Goal: Task Accomplishment & Management: Manage account settings

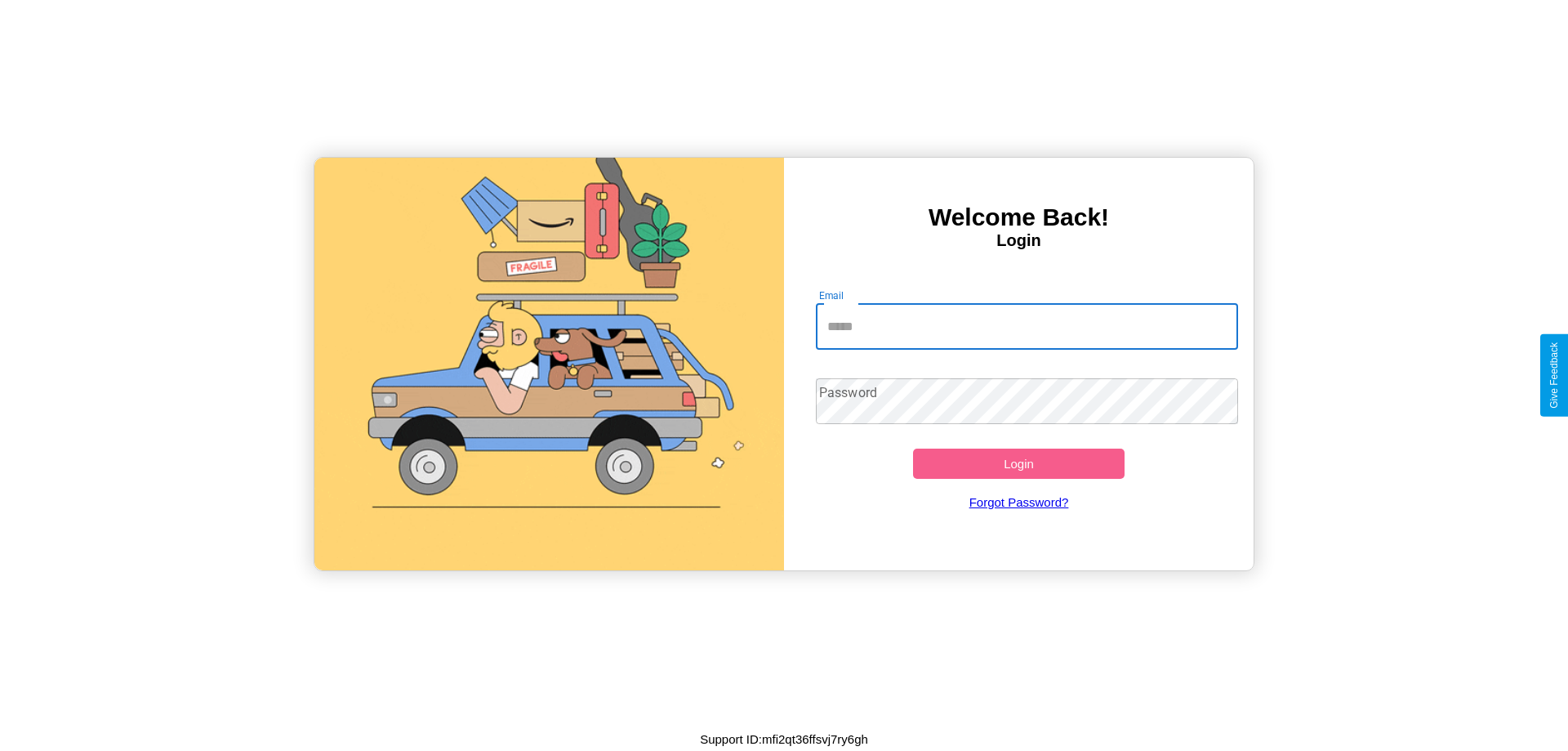
click at [1027, 326] on input "Email" at bounding box center [1028, 327] width 423 height 46
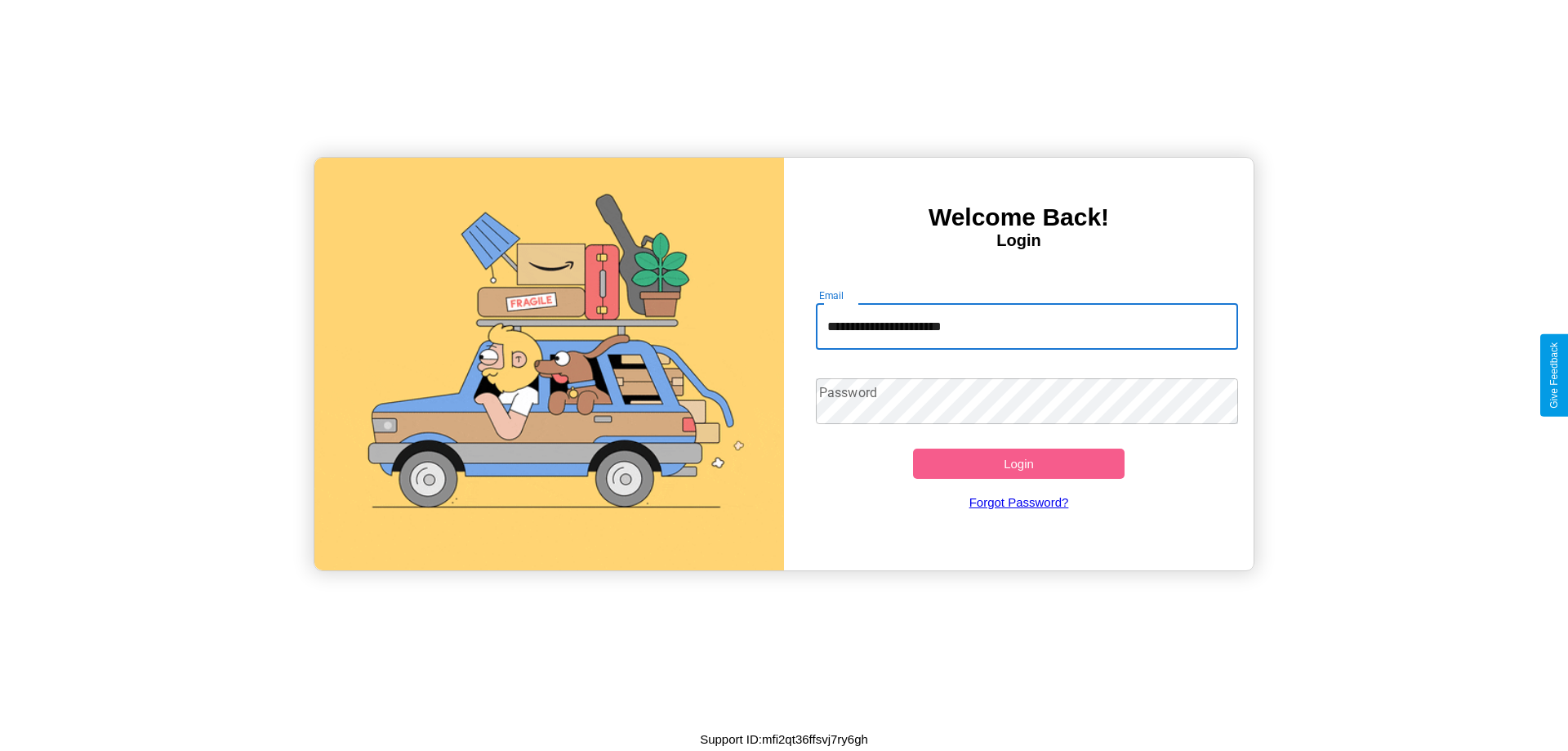
type input "**********"
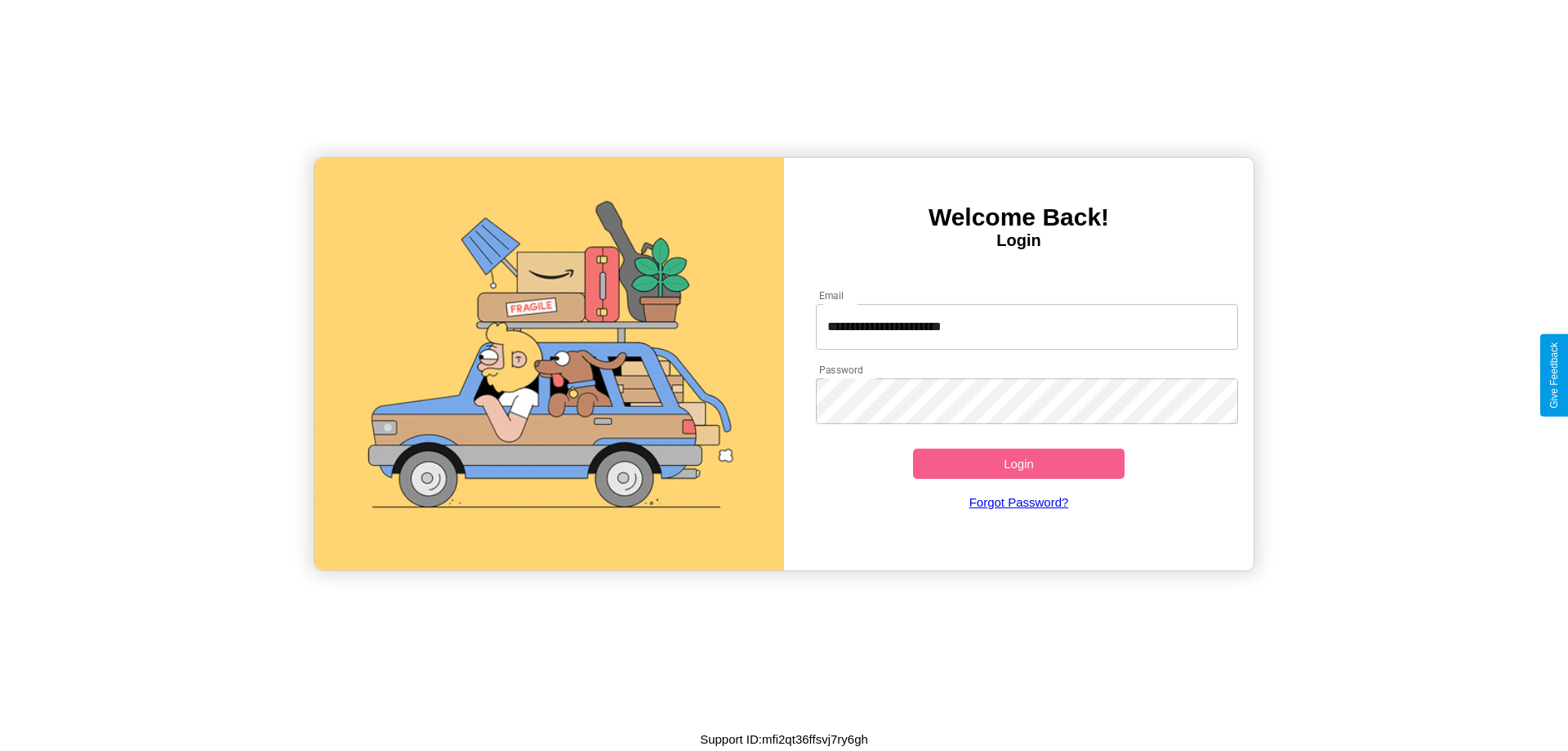
click at [1019, 464] on button "Login" at bounding box center [1019, 464] width 211 height 30
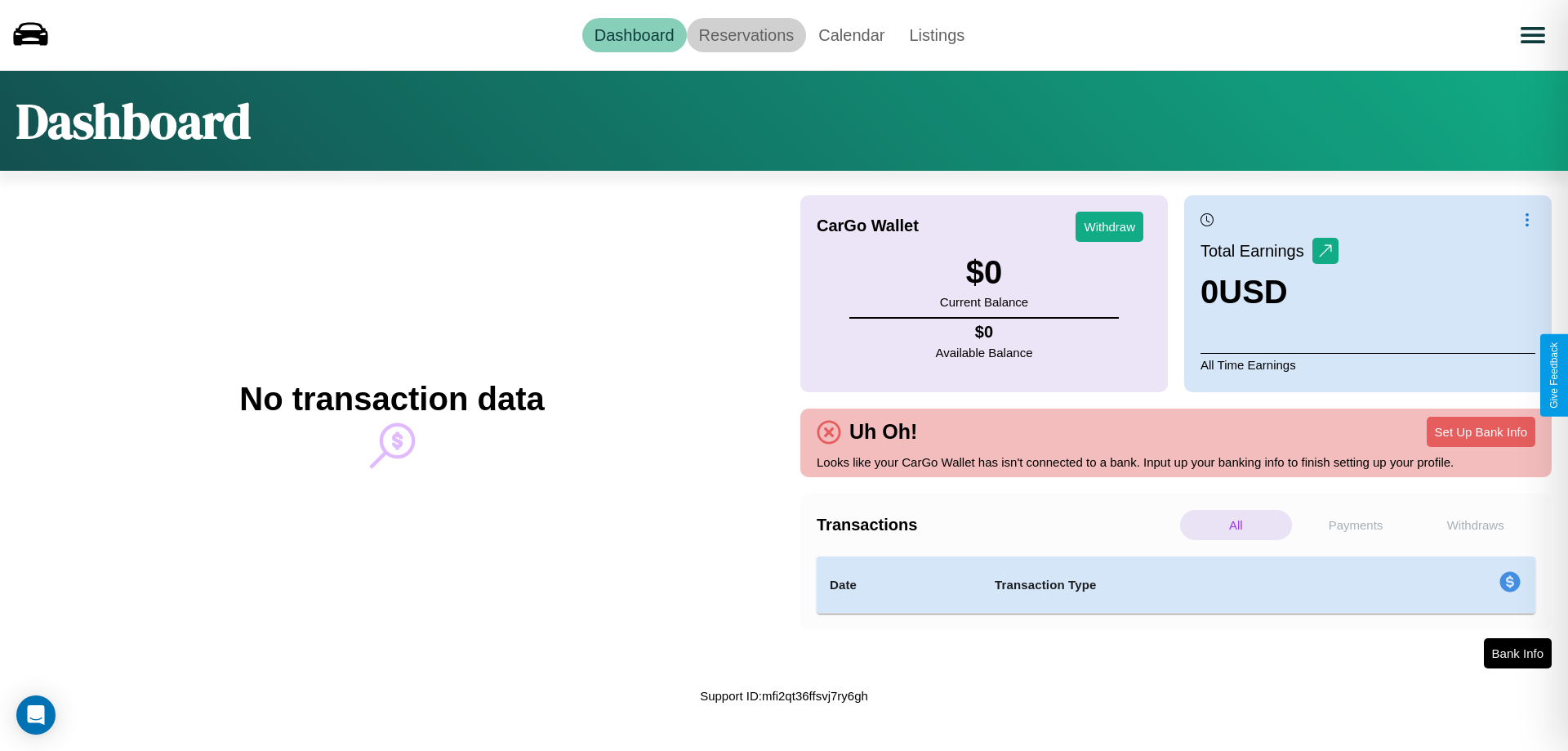
click at [746, 34] on link "Reservations" at bounding box center [747, 34] width 120 height 34
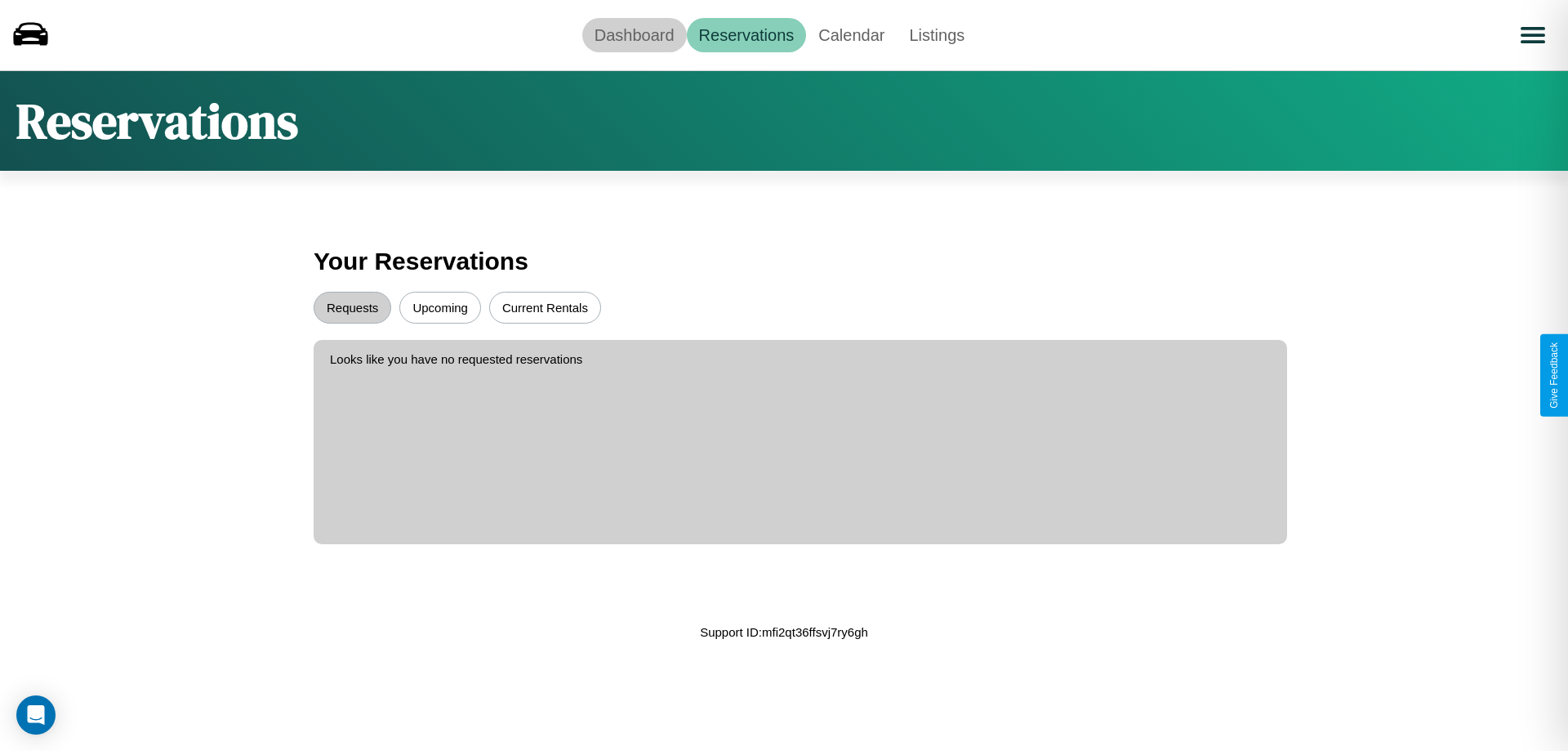
click at [633, 34] on link "Dashboard" at bounding box center [634, 34] width 104 height 34
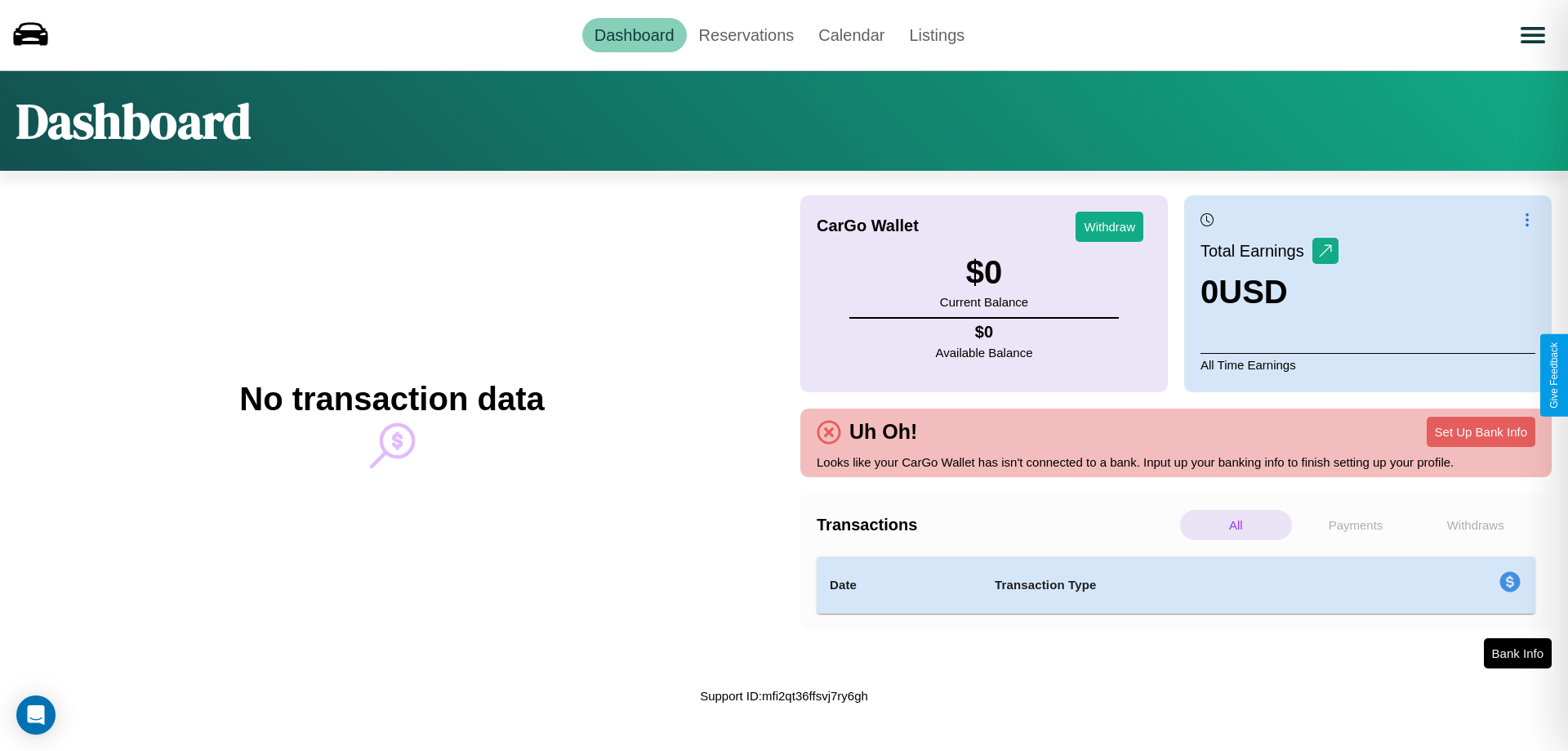
click at [1476, 525] on p "Withdraws" at bounding box center [1475, 525] width 112 height 30
